Goal: Communication & Community: Answer question/provide support

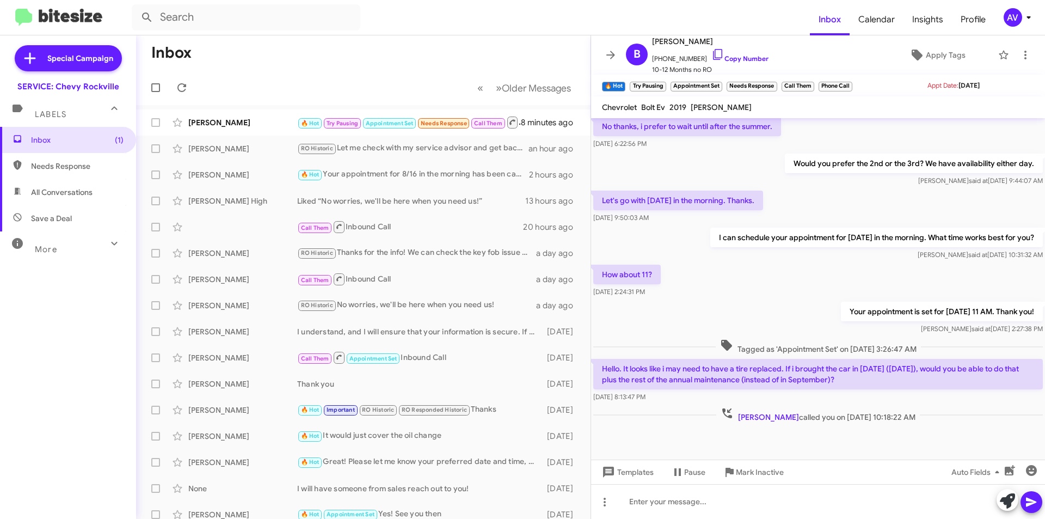
scroll to position [196, 0]
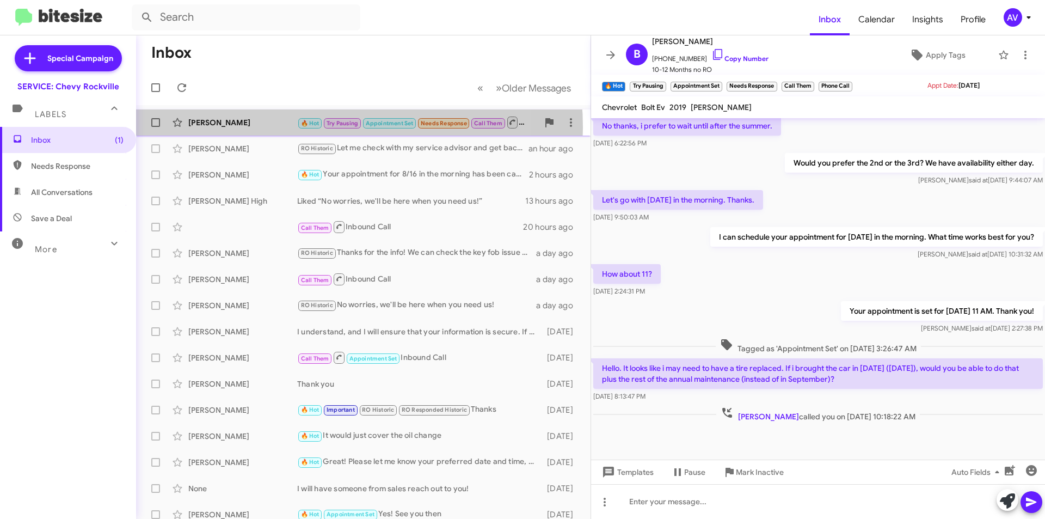
click at [280, 127] on div "Brian Sonfield" at bounding box center [242, 122] width 109 height 11
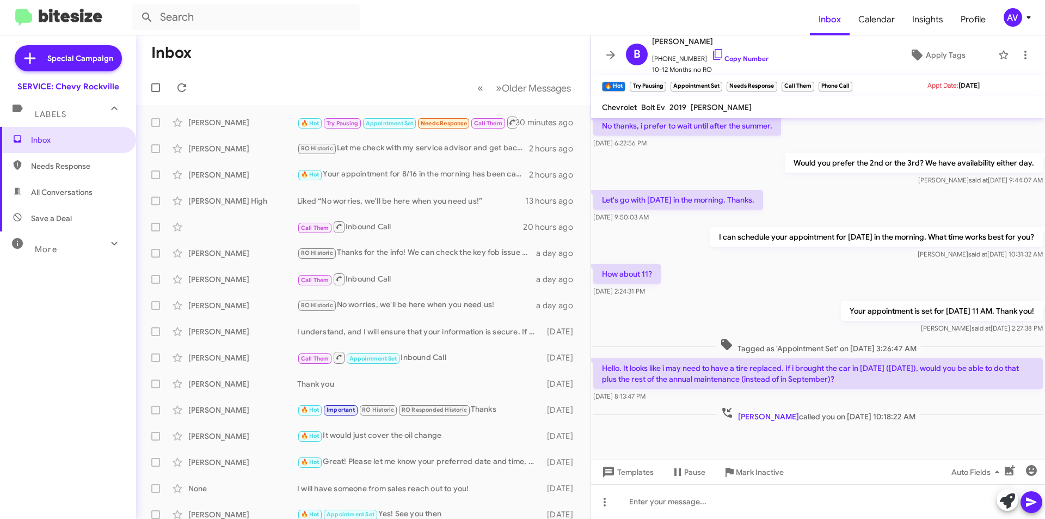
click at [1009, 46] on mat-toolbar "B Brian Sonfield +12023163811 Copy Number 10-12 Months no RO Apply Tags" at bounding box center [818, 54] width 454 height 39
click at [1015, 47] on button at bounding box center [1026, 55] width 22 height 22
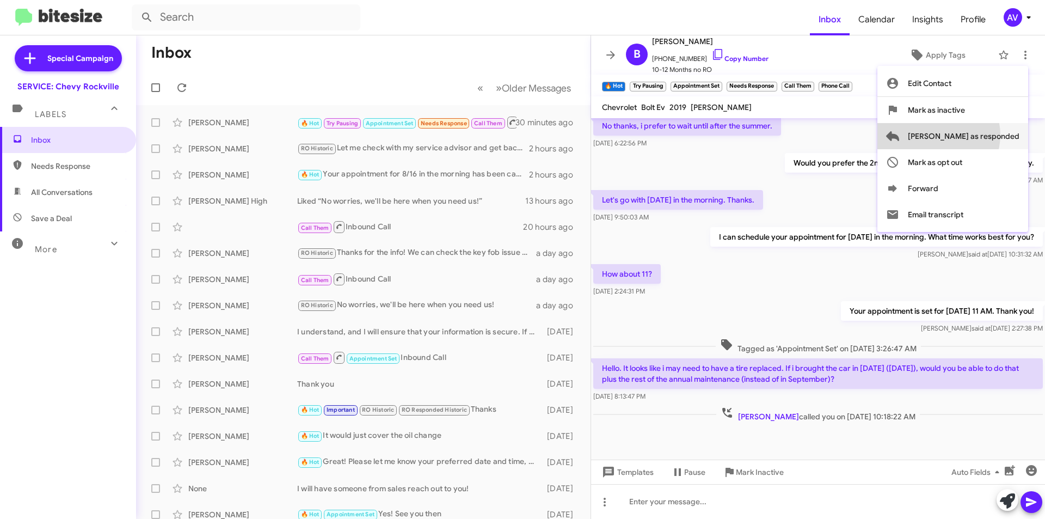
click at [982, 135] on span "[PERSON_NAME] as responded" at bounding box center [964, 136] width 112 height 26
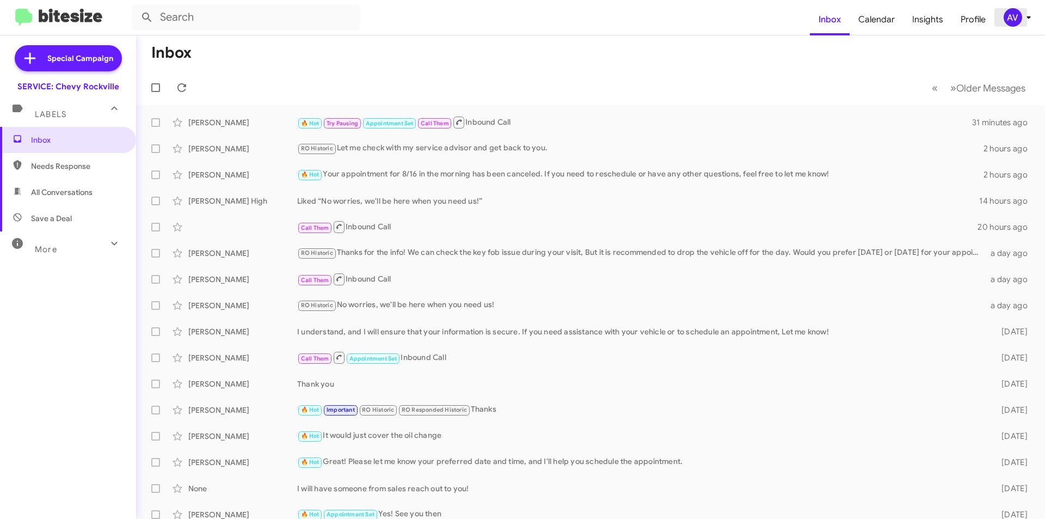
click at [1009, 26] on div "AV" at bounding box center [1013, 17] width 19 height 19
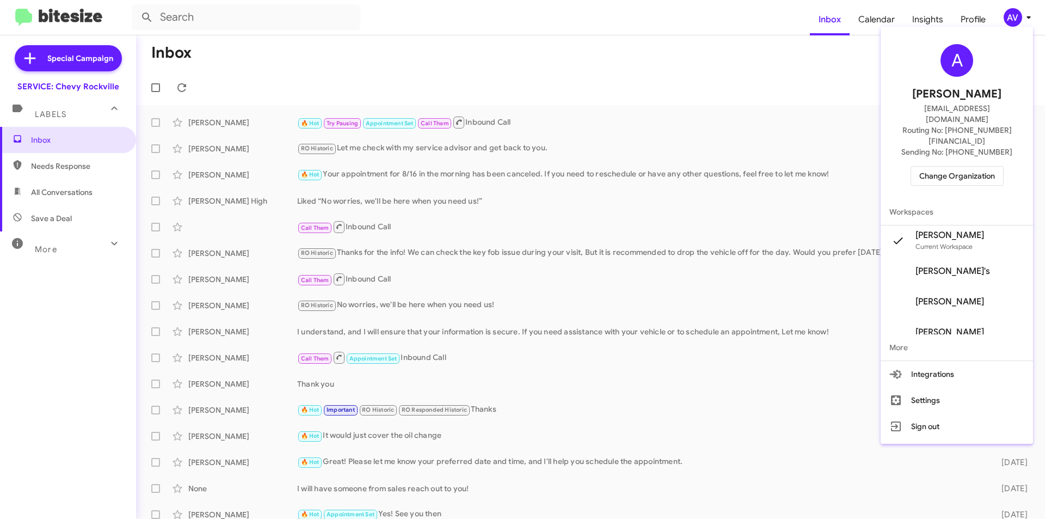
click at [953, 167] on span "Change Organization" at bounding box center [958, 176] width 76 height 19
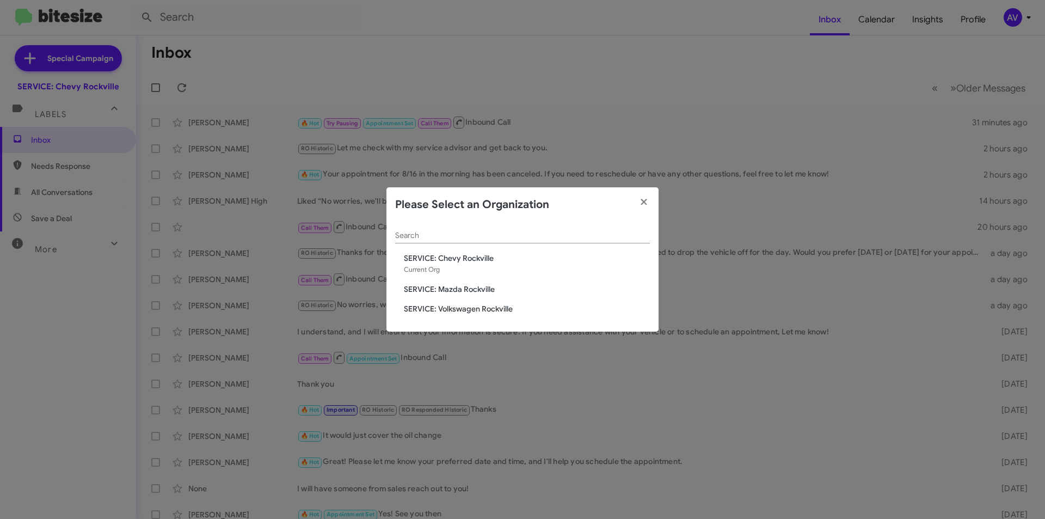
click at [471, 290] on span "SERVICE: Mazda Rockville" at bounding box center [527, 289] width 246 height 11
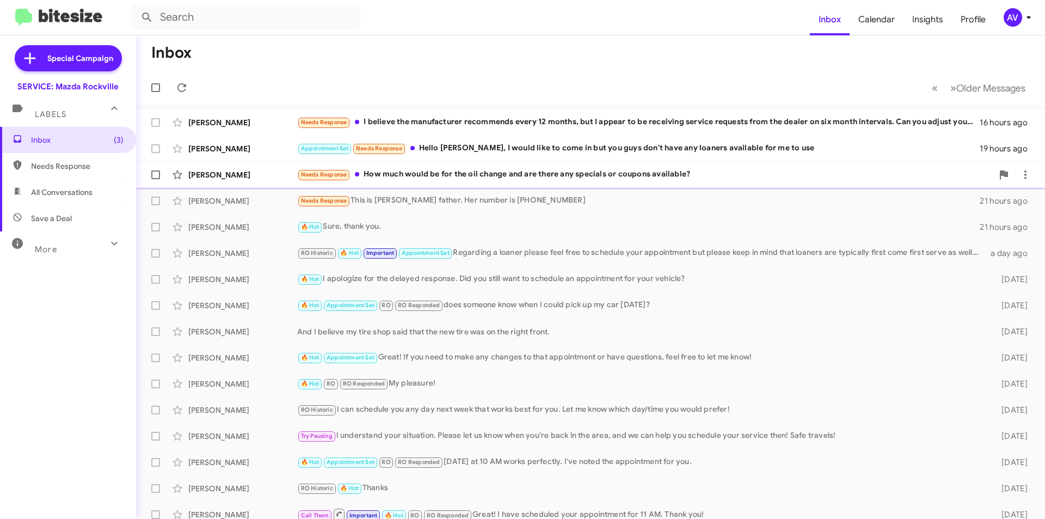
click at [483, 181] on div "Mario Thomas Needs Response How much would be for the oil change and are there …" at bounding box center [591, 175] width 892 height 22
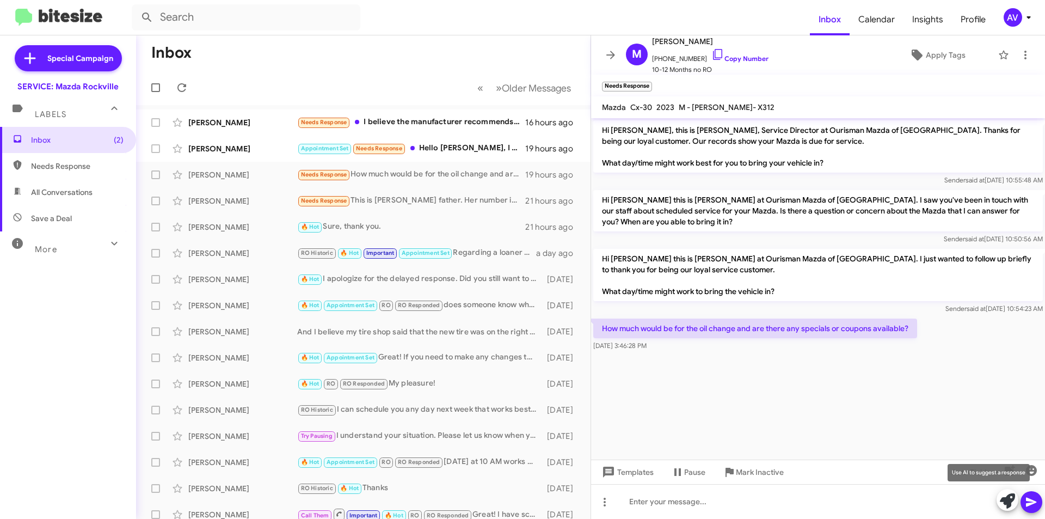
click at [1005, 500] on icon at bounding box center [1007, 500] width 15 height 15
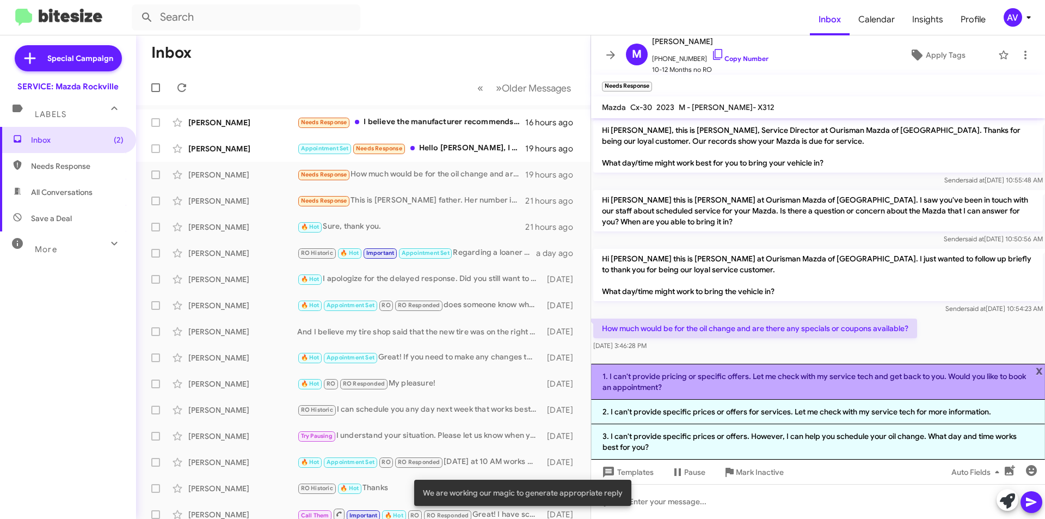
click at [728, 386] on li "1. I can't provide pricing or specific offers. Let me check with my service tec…" at bounding box center [818, 382] width 454 height 36
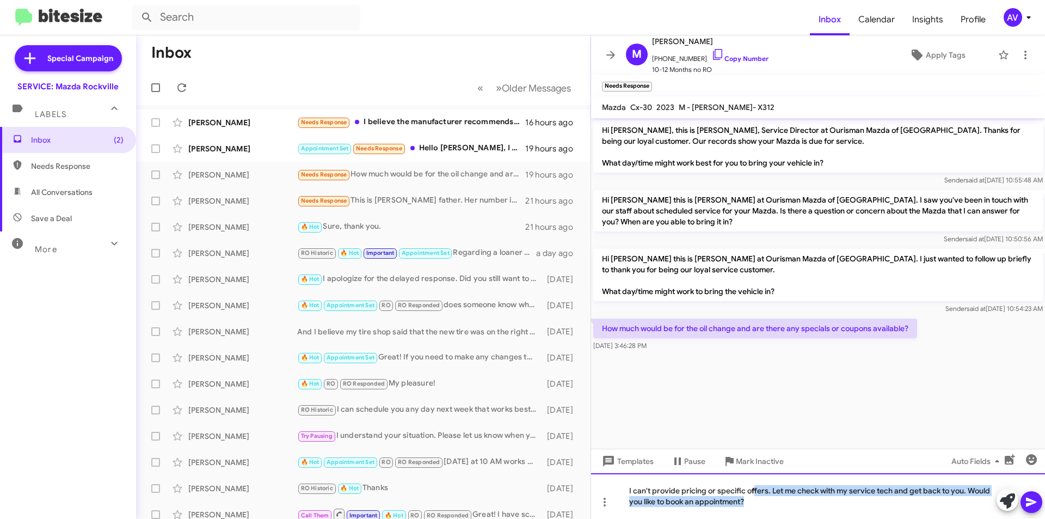
drag, startPoint x: 772, startPoint y: 497, endPoint x: 753, endPoint y: 491, distance: 19.5
click at [753, 491] on div "I can't provide pricing or specific offers. Let me check with my service tech a…" at bounding box center [818, 496] width 454 height 46
click at [774, 507] on div "I can't provide pricing or specific offers. Let me check with my service tech a…" at bounding box center [818, 496] width 454 height 46
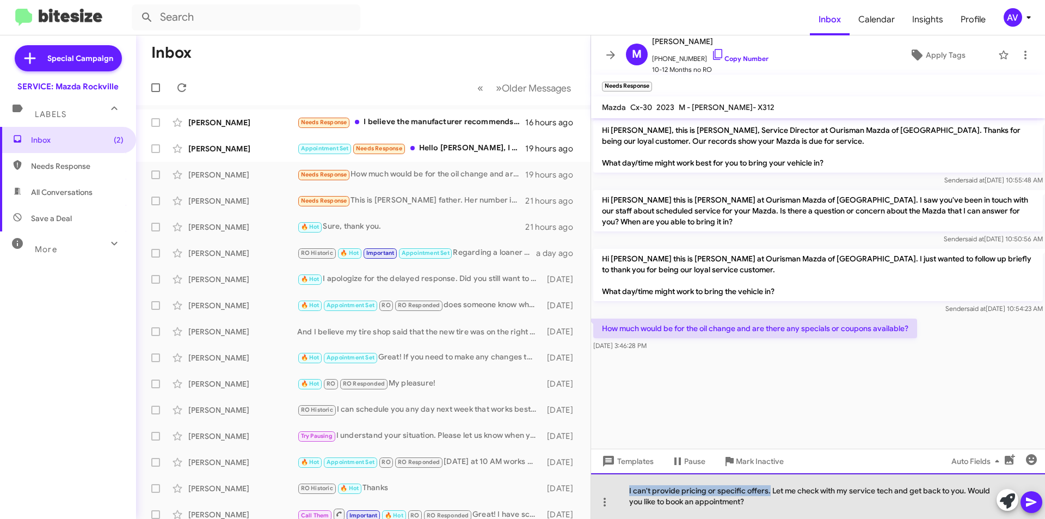
drag, startPoint x: 769, startPoint y: 493, endPoint x: 610, endPoint y: 481, distance: 160.0
click at [610, 481] on div "I can't provide pricing or specific offers. Let me check with my service tech a…" at bounding box center [818, 496] width 454 height 46
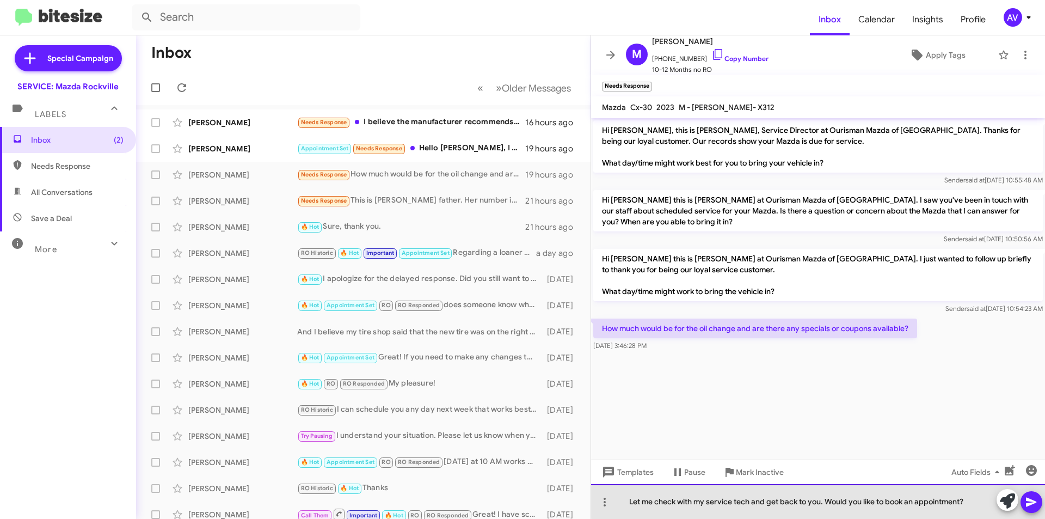
drag, startPoint x: 828, startPoint y: 502, endPoint x: 986, endPoint y: 511, distance: 158.6
click at [986, 511] on div "Let me check with my service tech and get back to you. Would you like to book a…" at bounding box center [818, 501] width 454 height 35
drag, startPoint x: 754, startPoint y: 502, endPoint x: 736, endPoint y: 510, distance: 19.8
click at [736, 510] on div "Let me check with my service tech and get back to you." at bounding box center [818, 501] width 454 height 35
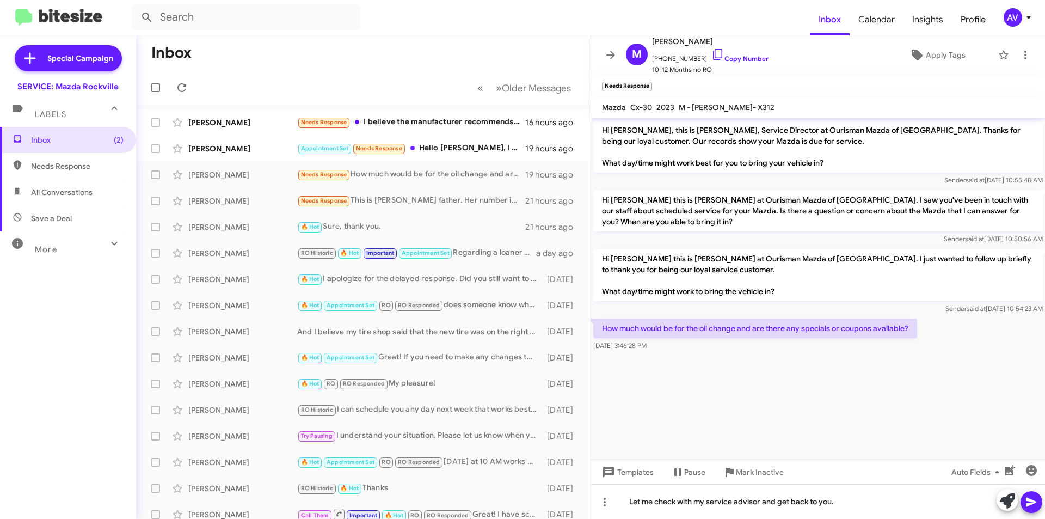
click at [1034, 510] on span at bounding box center [1031, 502] width 13 height 22
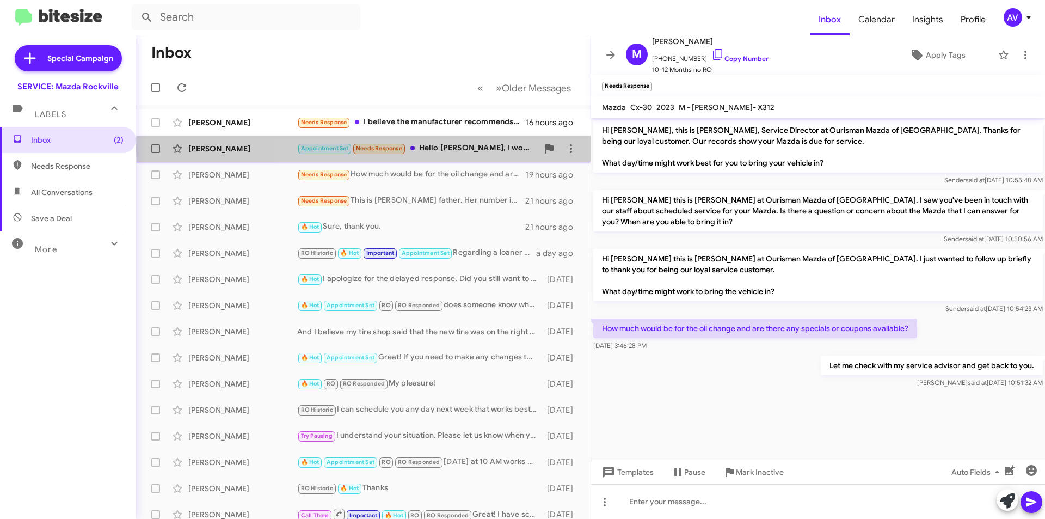
click at [479, 149] on div "Appointment Set Needs Response Hello Keith, I would like to come in but you guy…" at bounding box center [417, 148] width 241 height 13
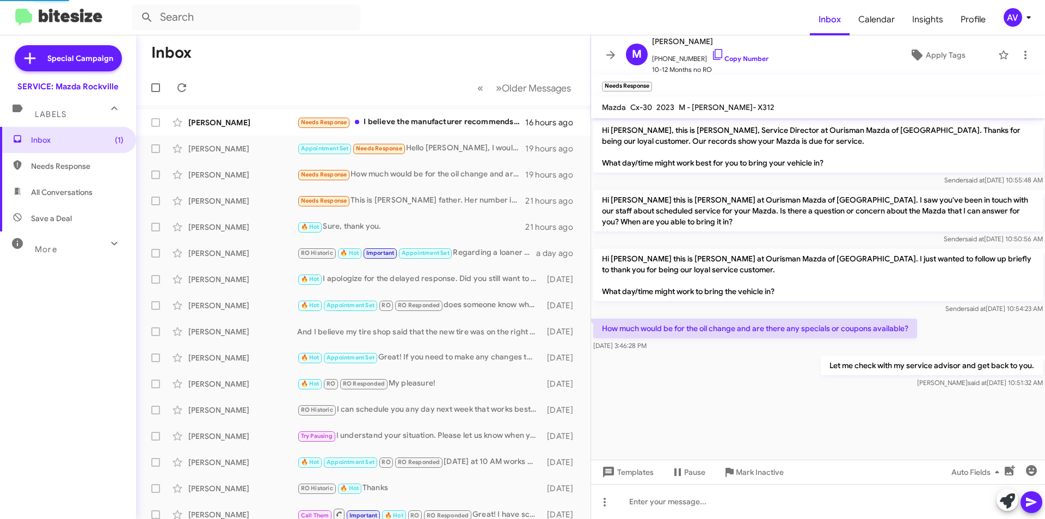
scroll to position [246, 0]
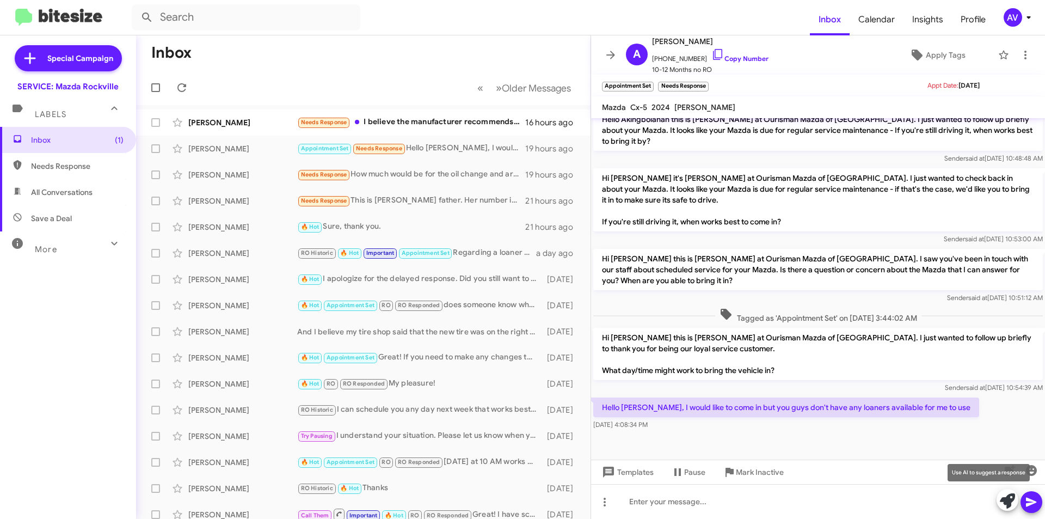
click at [1011, 506] on icon at bounding box center [1007, 500] width 15 height 15
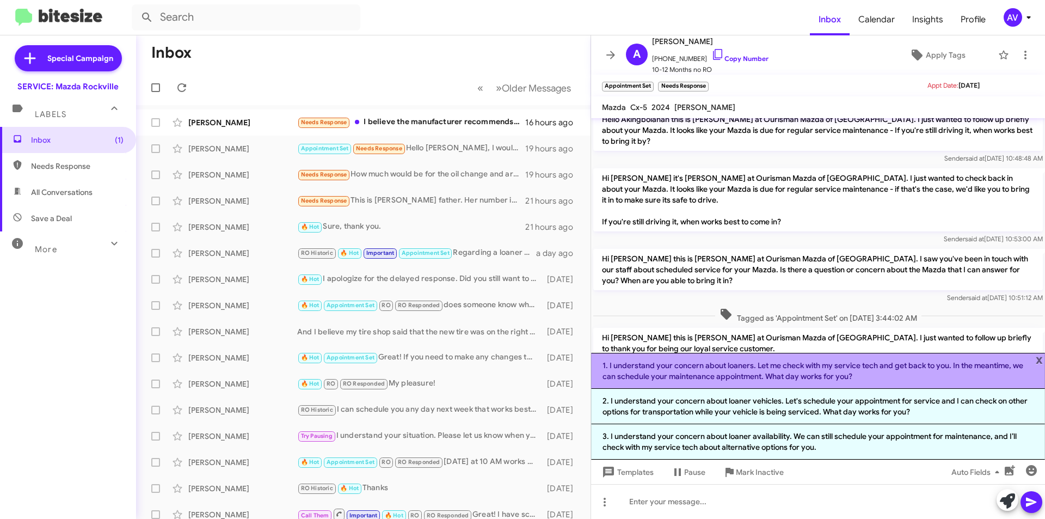
click at [750, 378] on li "1. I understand your concern about loaners. Let me check with my service tech a…" at bounding box center [818, 371] width 454 height 36
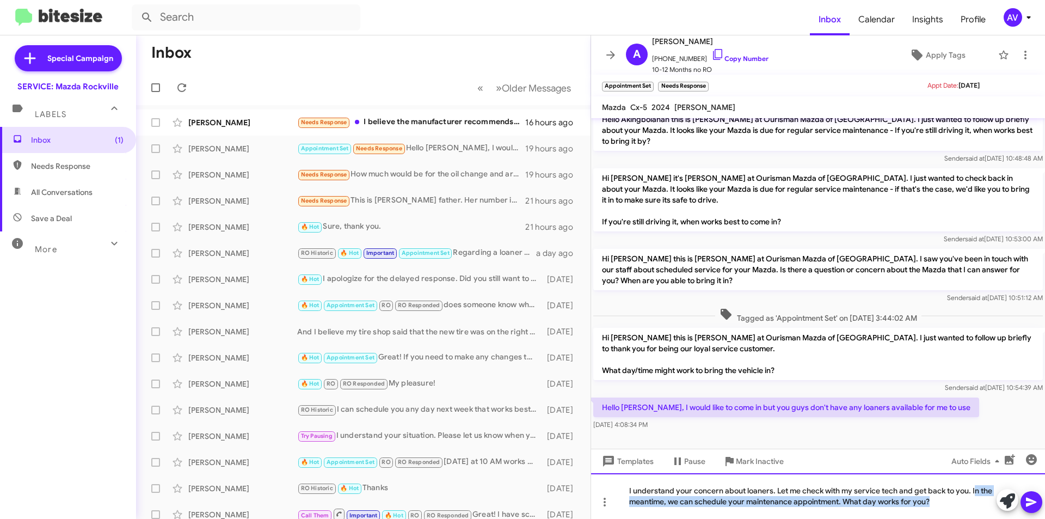
drag, startPoint x: 974, startPoint y: 489, endPoint x: 984, endPoint y: 527, distance: 38.7
click at [984, 518] on html "Inbox Calendar Insights Profile AV Special Campaign SERVICE: Mazda Rockville La…" at bounding box center [522, 259] width 1045 height 519
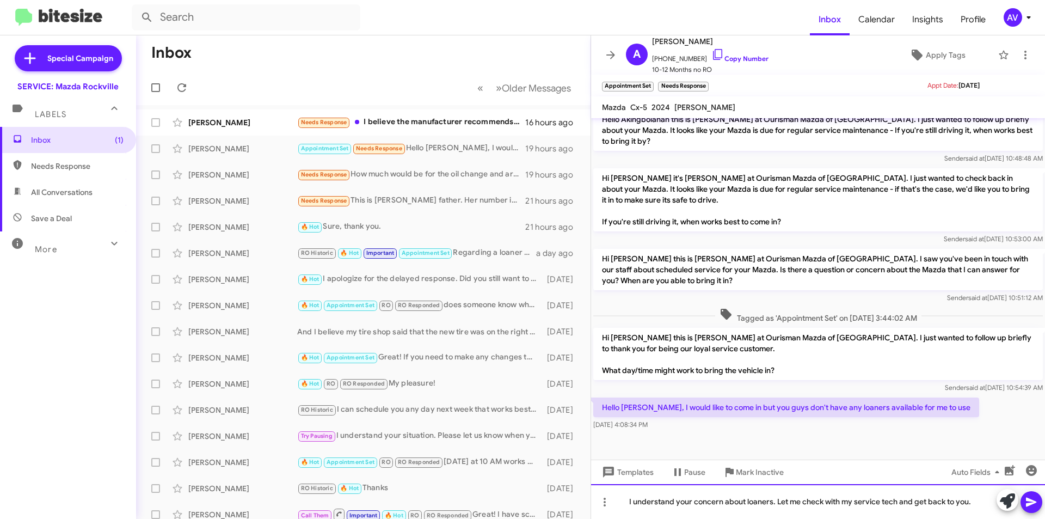
click at [897, 497] on div "I understand your concern about loaners. Let me check with my service tech and …" at bounding box center [818, 501] width 454 height 35
click at [1036, 511] on span at bounding box center [1031, 502] width 13 height 22
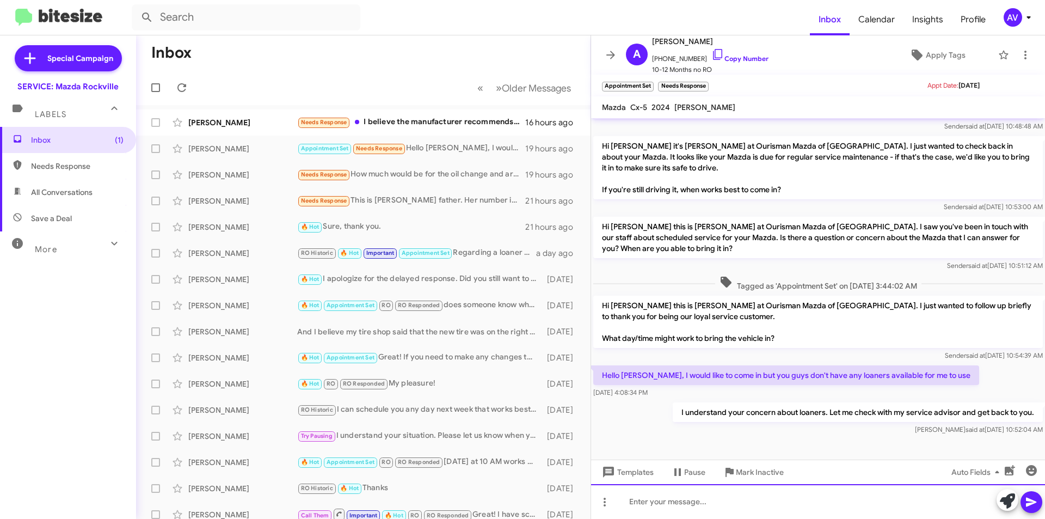
scroll to position [286, 0]
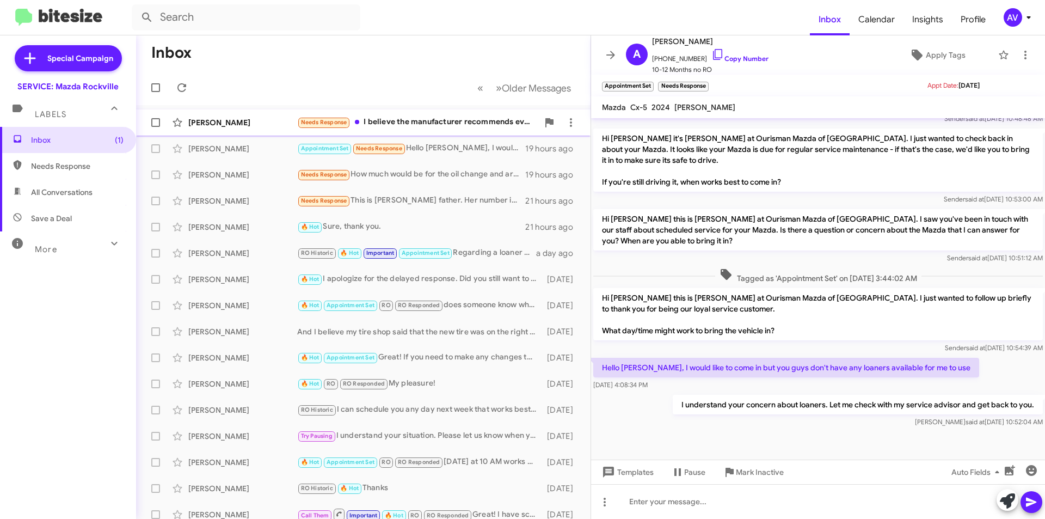
click at [477, 120] on div "Needs Response I believe the manufacturer recommends every 12 months, but I app…" at bounding box center [417, 122] width 241 height 13
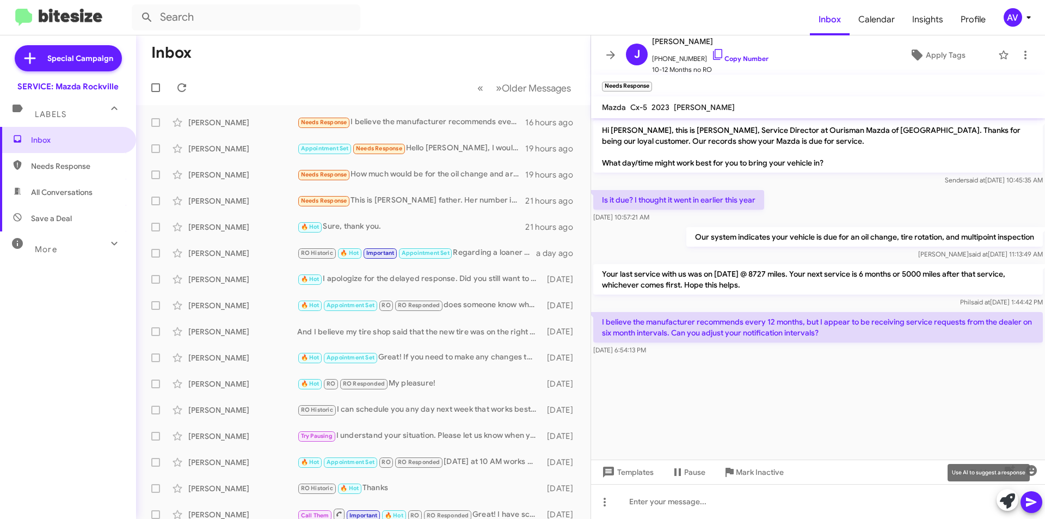
click at [998, 500] on button at bounding box center [1008, 500] width 22 height 22
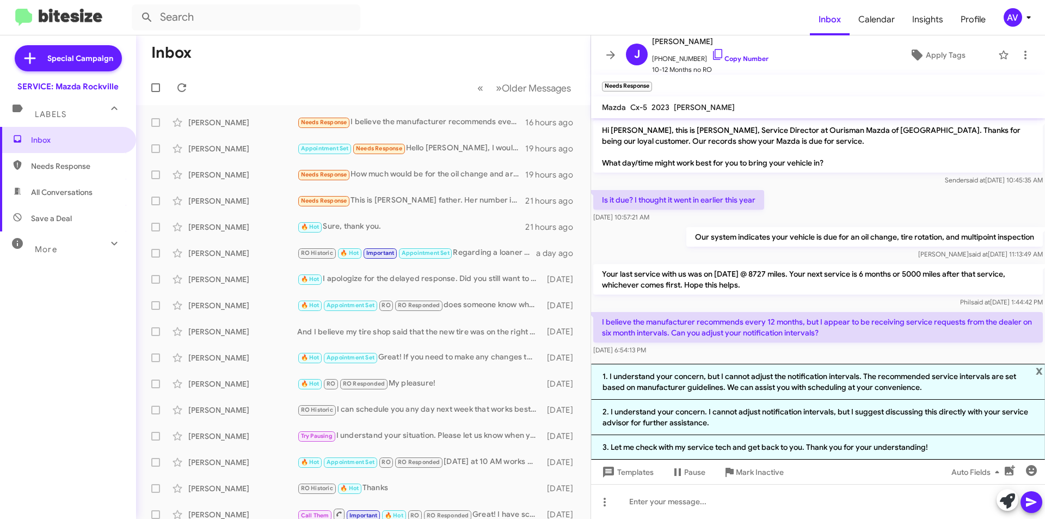
click at [865, 348] on div "Aug 13, 2025, 6:54:13 PM" at bounding box center [818, 350] width 450 height 11
click at [1040, 368] on span "x" at bounding box center [1039, 370] width 7 height 13
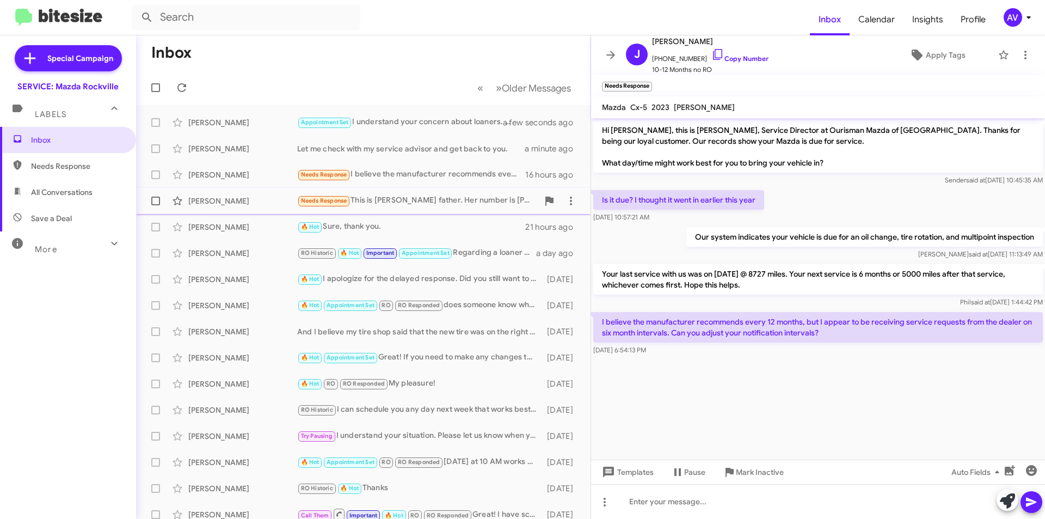
click at [420, 209] on div "[PERSON_NAME] Needs Response This is [PERSON_NAME] father. Her number is [PHONE…" at bounding box center [363, 201] width 437 height 22
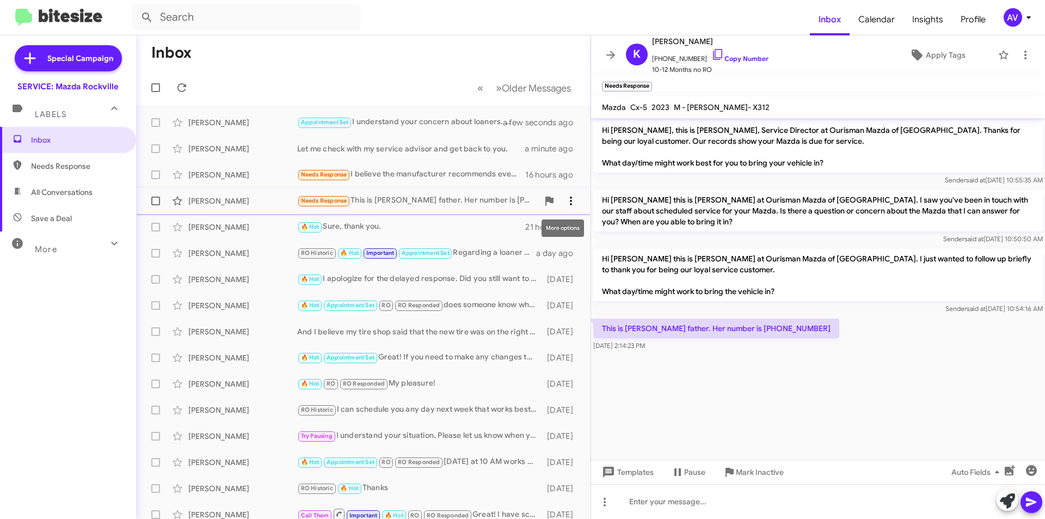
click at [565, 203] on icon at bounding box center [571, 200] width 13 height 13
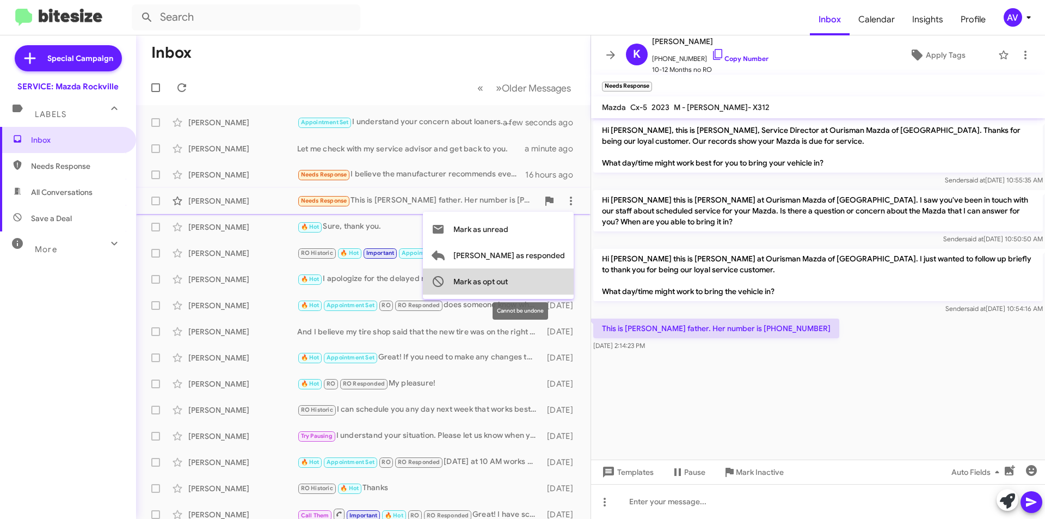
click at [508, 281] on span "Mark as opt out" at bounding box center [480, 281] width 54 height 26
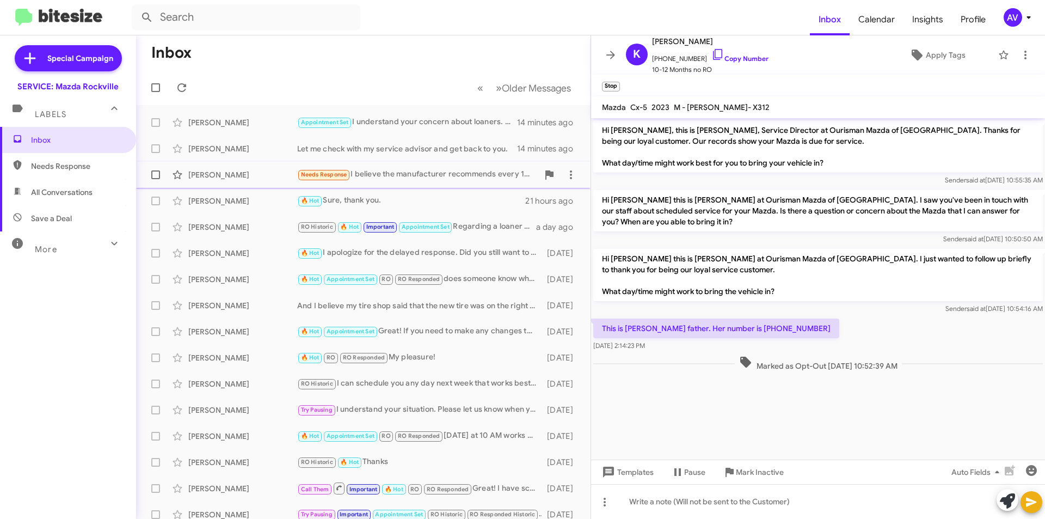
click at [474, 178] on div "Needs Response I believe the manufacturer recommends every 12 months, but I app…" at bounding box center [417, 174] width 241 height 13
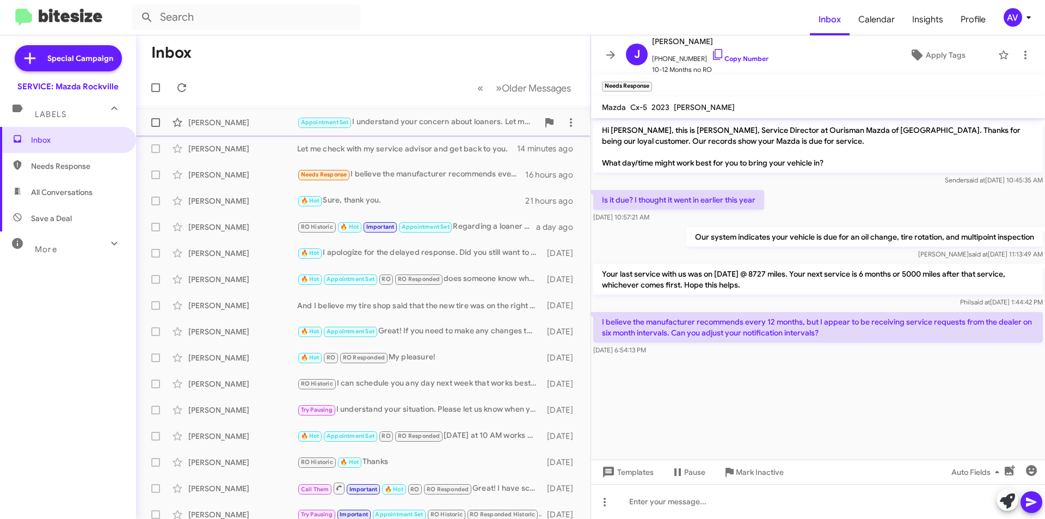
click at [422, 127] on div "Appointment Set I understand your concern about loaners. Let me check with my s…" at bounding box center [417, 122] width 241 height 13
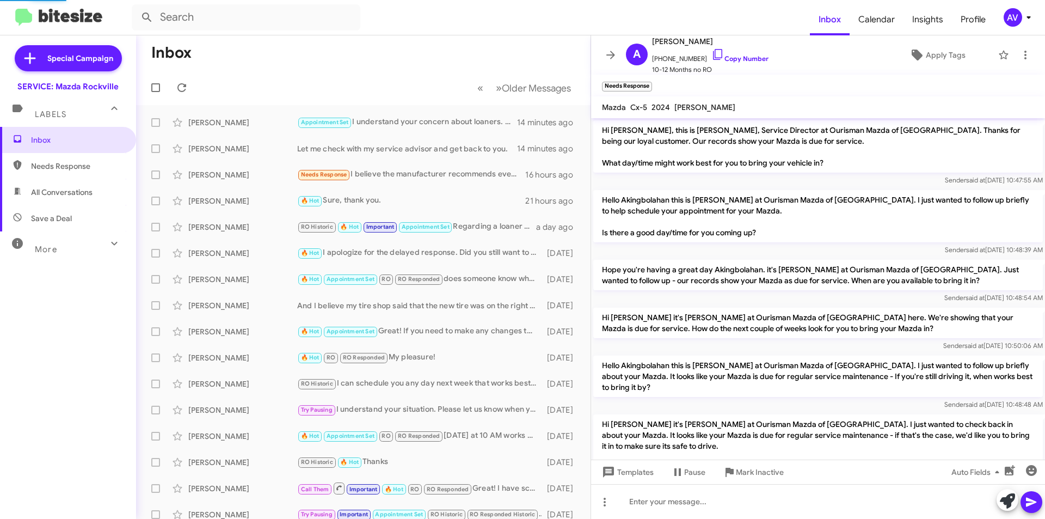
scroll to position [286, 0]
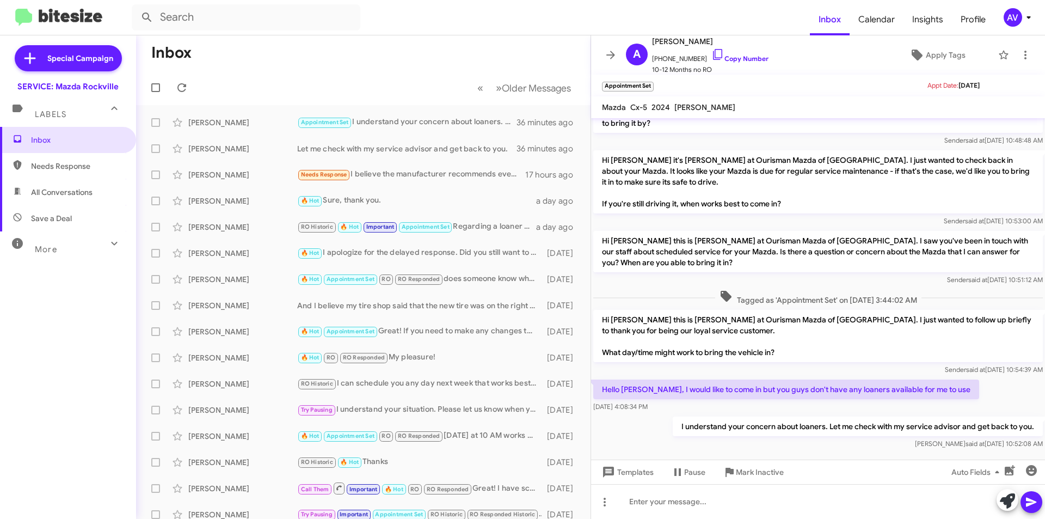
click at [1012, 20] on div "AV" at bounding box center [1013, 17] width 19 height 19
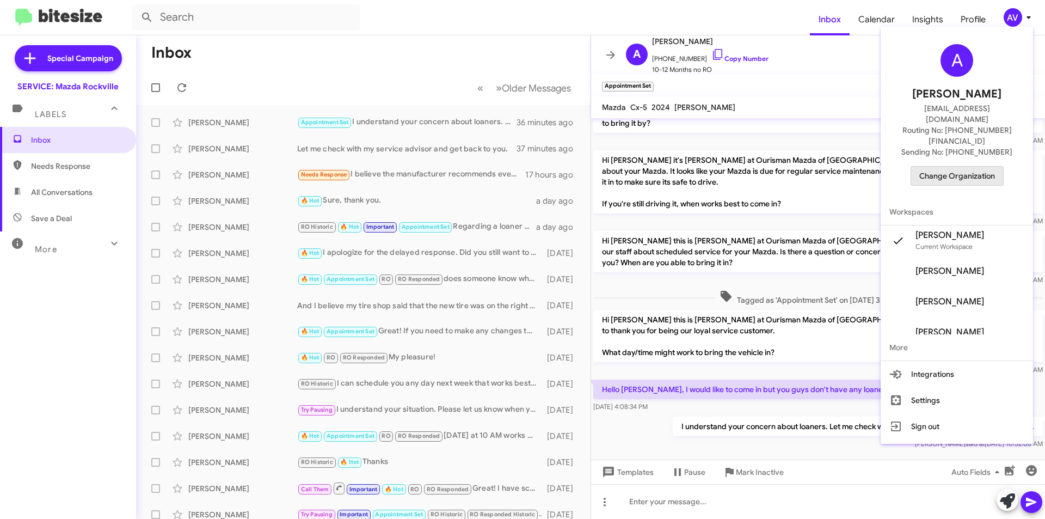
click at [972, 167] on span "Change Organization" at bounding box center [958, 176] width 76 height 19
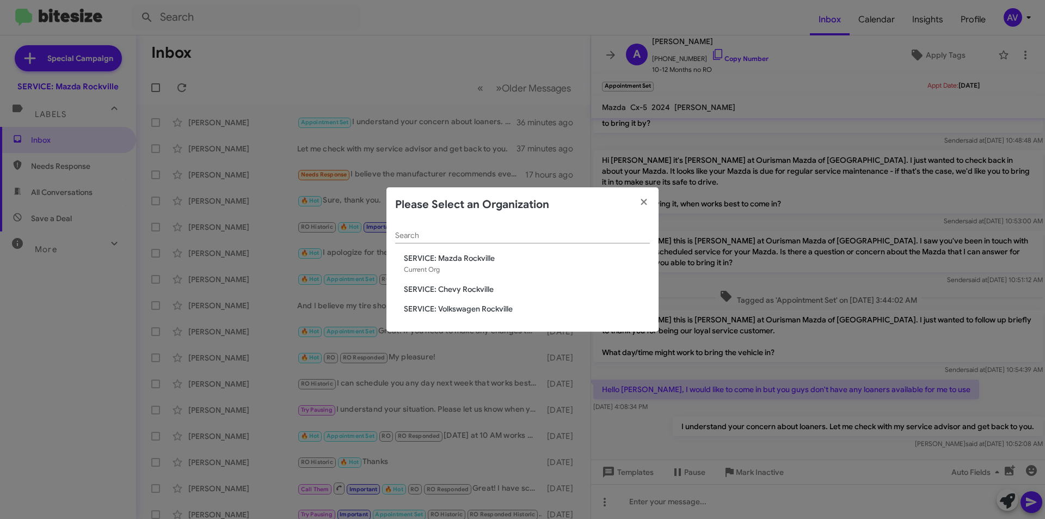
click at [417, 310] on span "SERVICE: Volkswagen Rockville" at bounding box center [527, 308] width 246 height 11
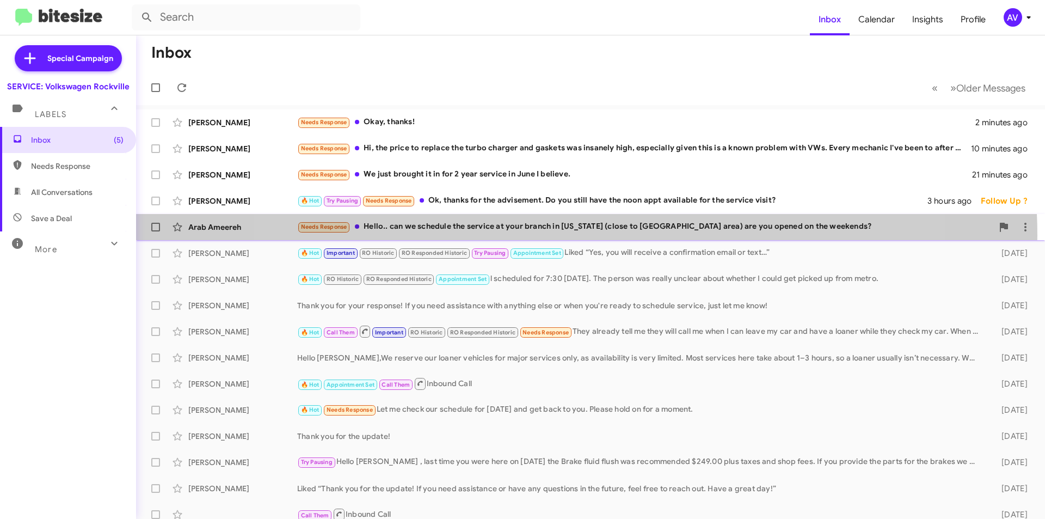
click at [577, 235] on div "Arab Ameereh Needs Response Hello.. can we schedule the service at your branch …" at bounding box center [591, 227] width 892 height 22
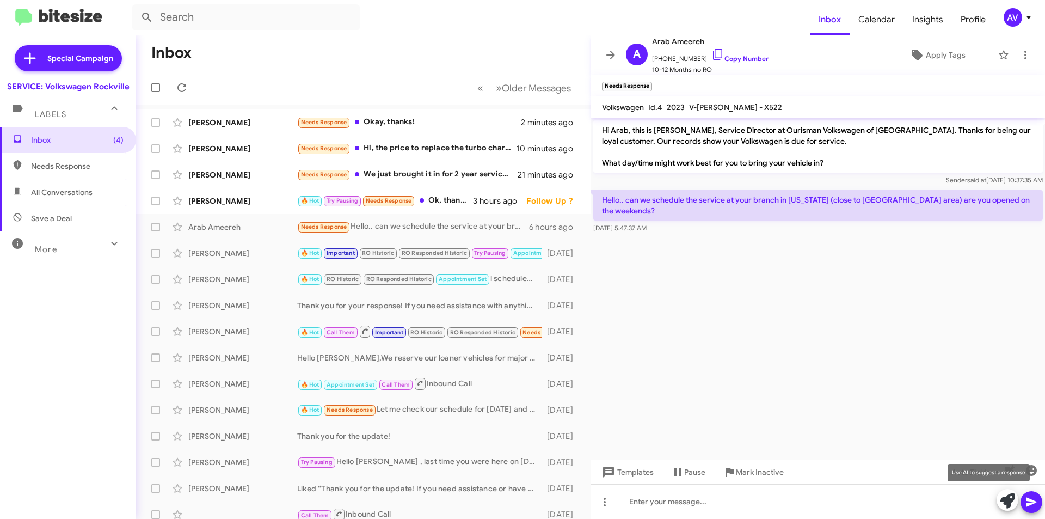
click at [1005, 502] on icon at bounding box center [1007, 500] width 15 height 15
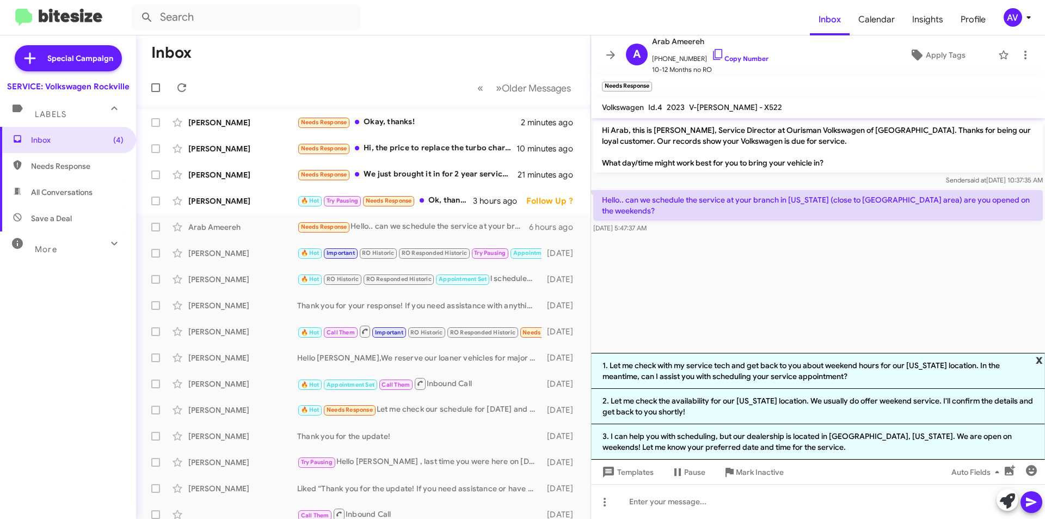
click at [1037, 359] on span "x" at bounding box center [1039, 359] width 7 height 13
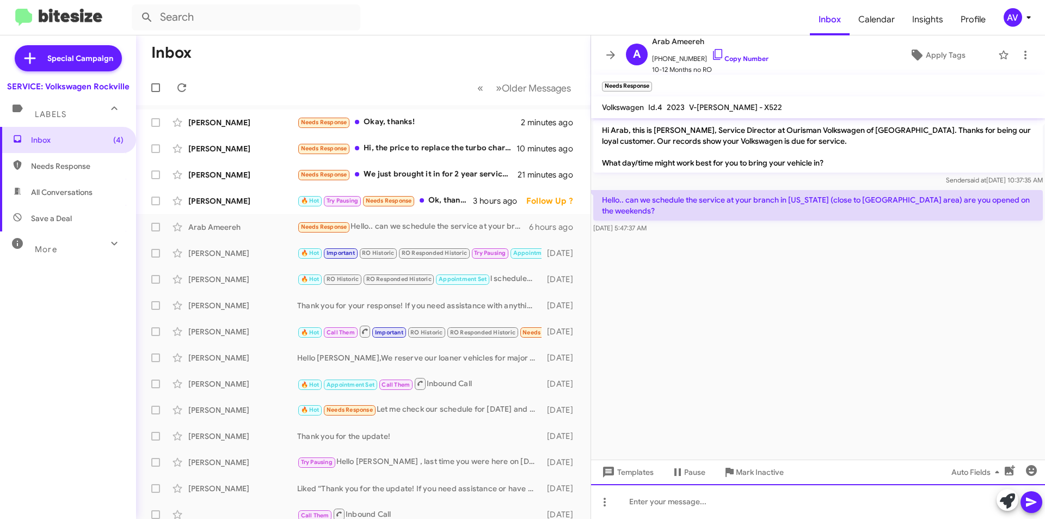
click at [642, 510] on div at bounding box center [818, 501] width 454 height 35
click at [892, 502] on div "Unfortunetaly i do not have access to make appointments for that desleship, Onl…" at bounding box center [818, 501] width 454 height 35
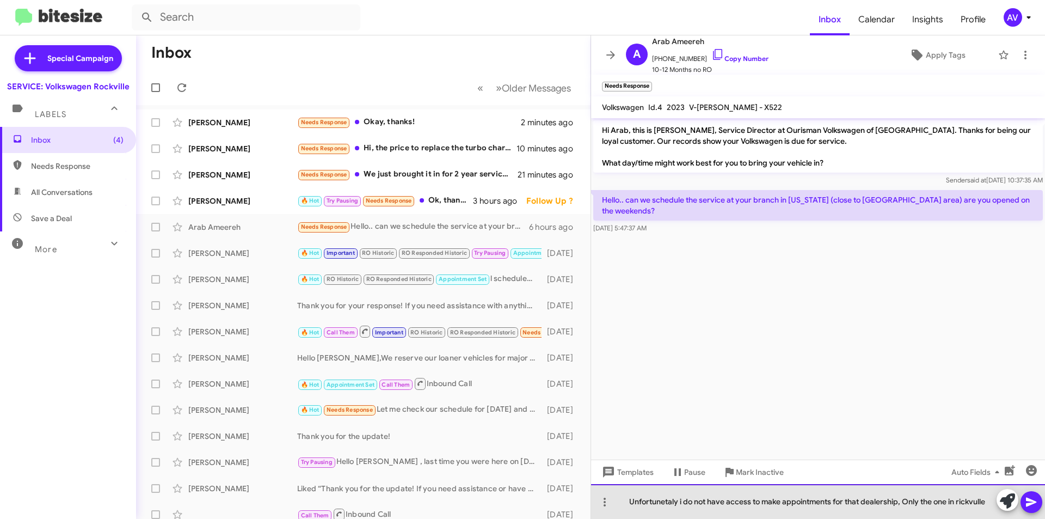
click at [967, 501] on div "Unfortunetaly i do not have access to make appointments for that dealership, On…" at bounding box center [818, 501] width 454 height 35
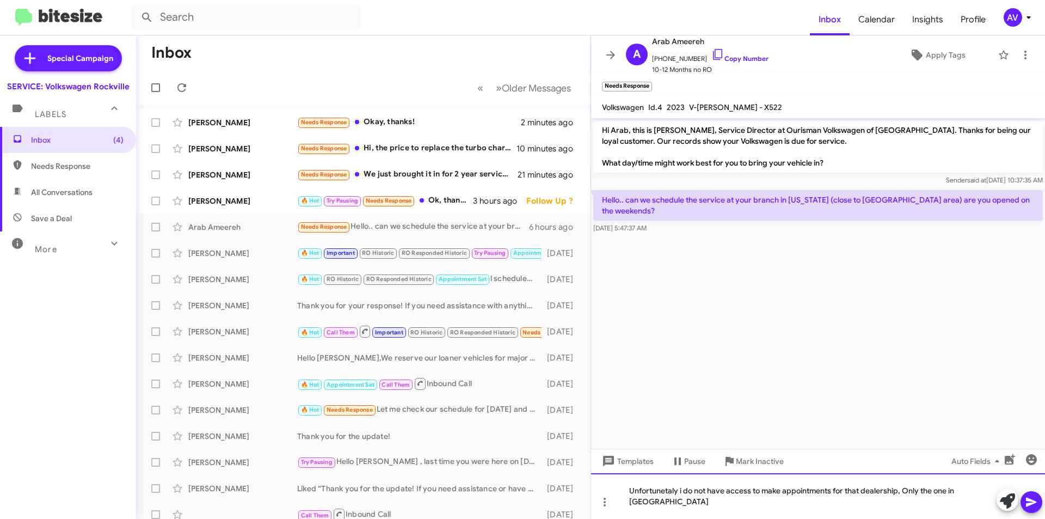
click at [642, 505] on div "Unfortunetaly i do not have access to make appointments for that dealership, On…" at bounding box center [818, 496] width 454 height 46
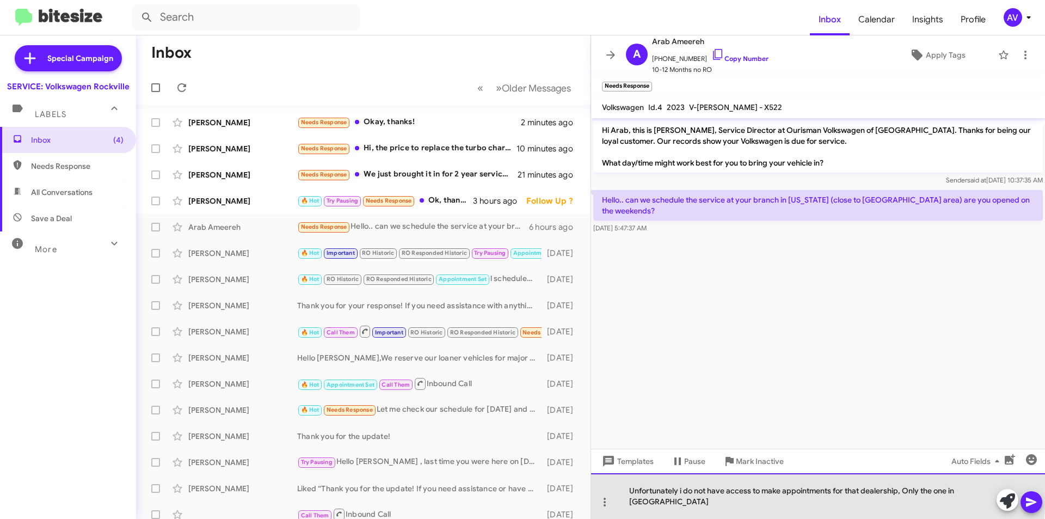
click at [682, 502] on div "Unfortunately i do not have access to make appointments for that dealership, On…" at bounding box center [818, 496] width 454 height 46
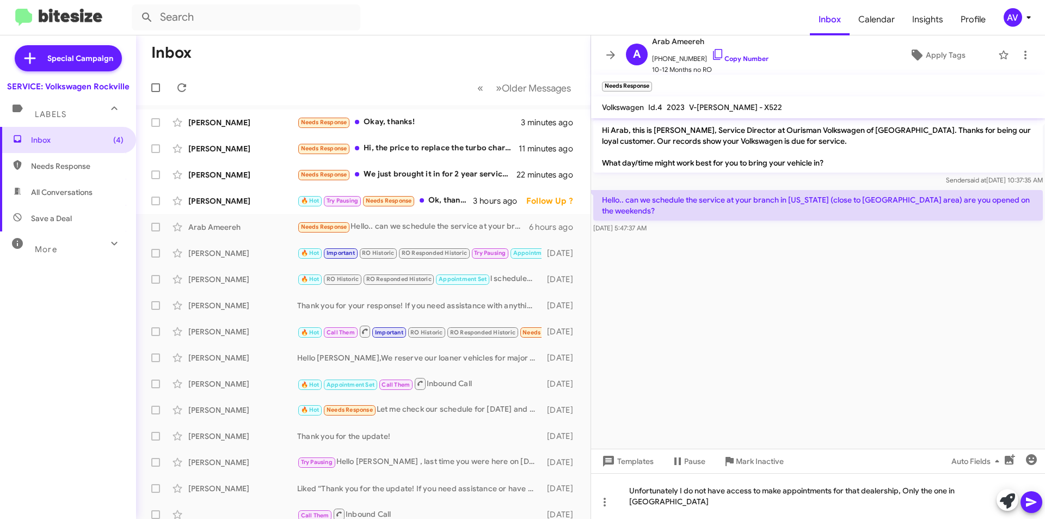
click at [1027, 498] on icon at bounding box center [1031, 502] width 10 height 9
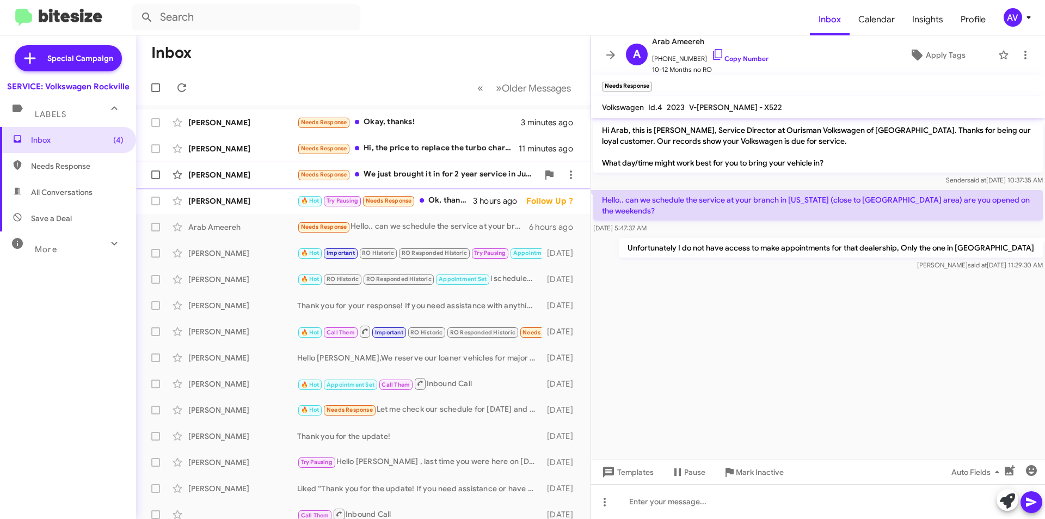
click at [385, 181] on div "Marie Devine Needs Response We just brought it in for 2 year service in June I …" at bounding box center [363, 175] width 437 height 22
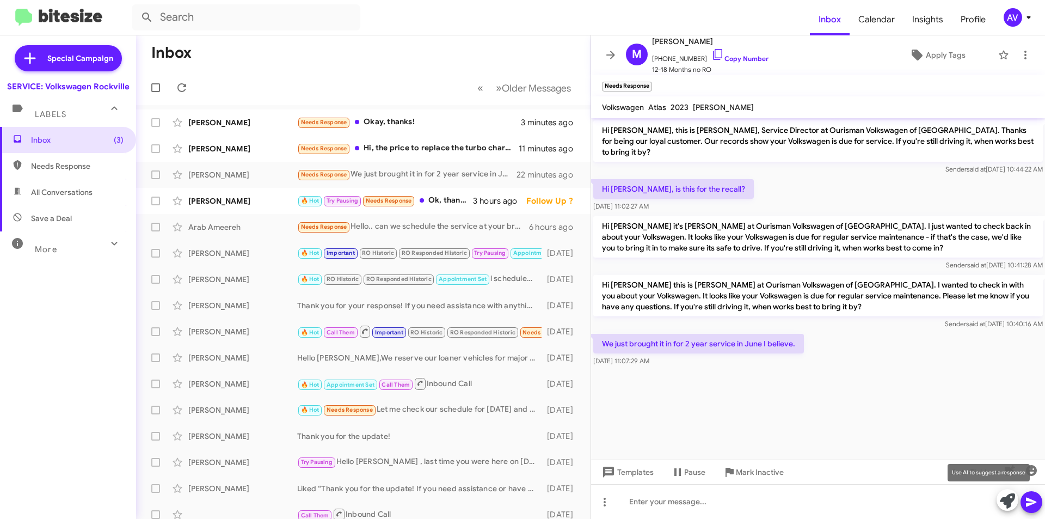
click at [1007, 506] on icon at bounding box center [1007, 500] width 15 height 15
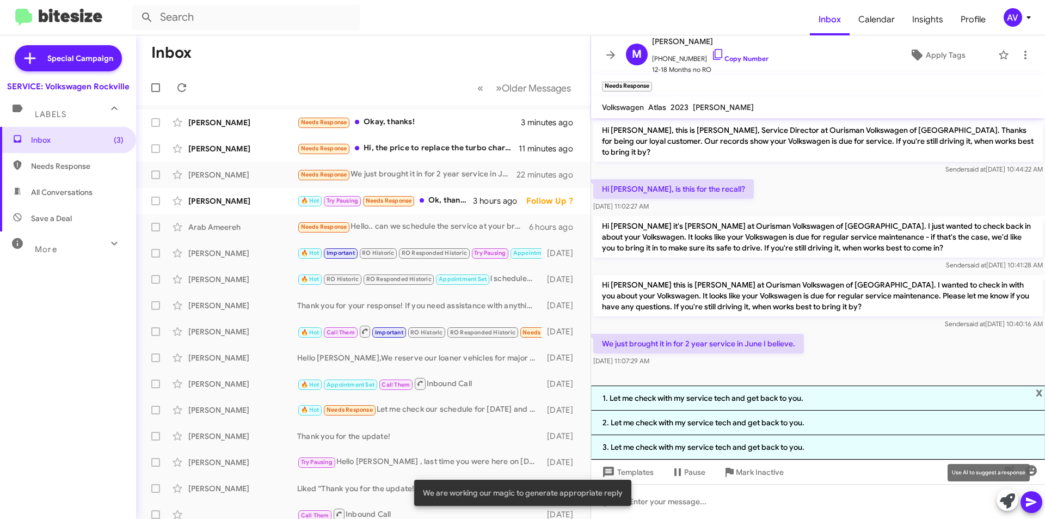
click at [997, 502] on button at bounding box center [1008, 500] width 22 height 22
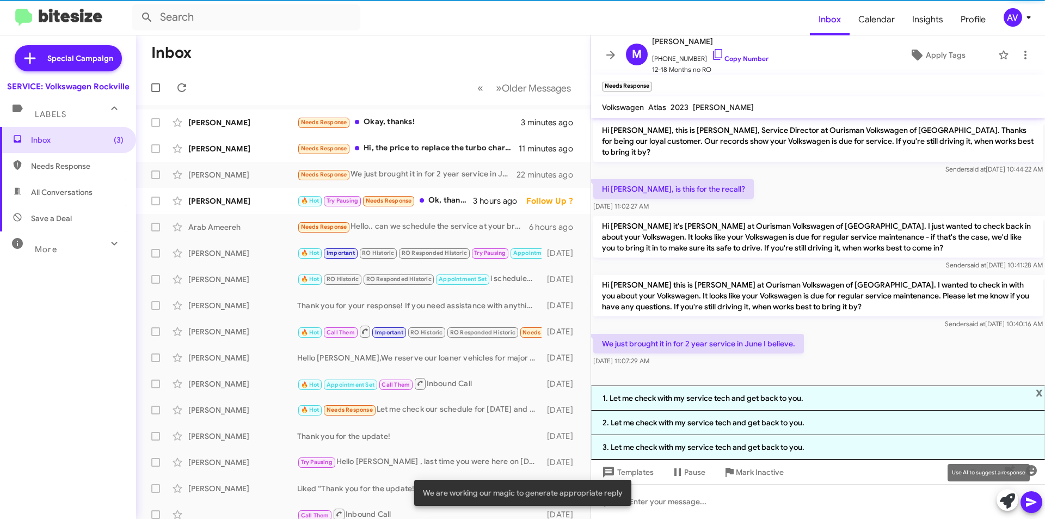
click at [1009, 510] on span at bounding box center [1007, 501] width 15 height 24
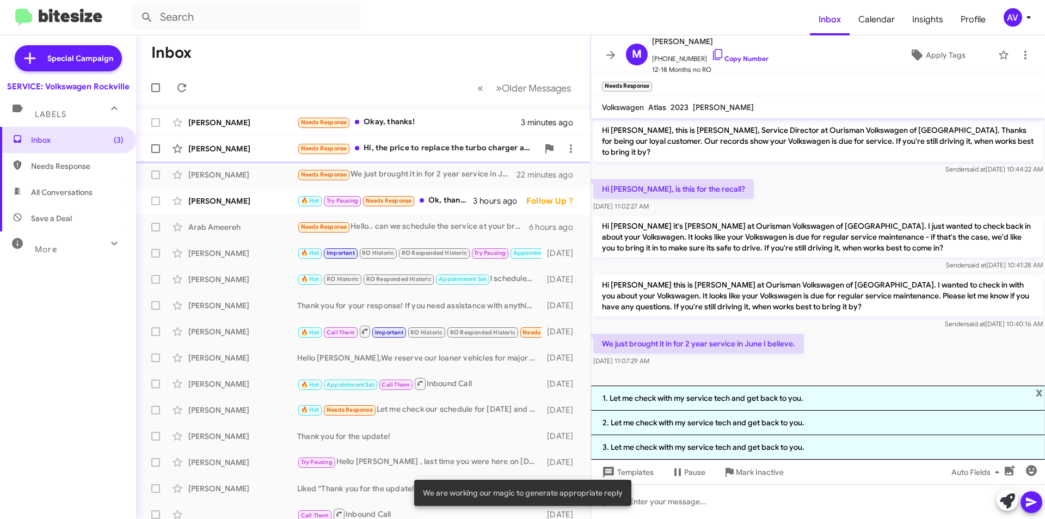
click at [443, 152] on div "Needs Response Hi, the price to replace the turbo charger and gaskets was insan…" at bounding box center [417, 148] width 241 height 13
